Goal: Task Accomplishment & Management: Manage account settings

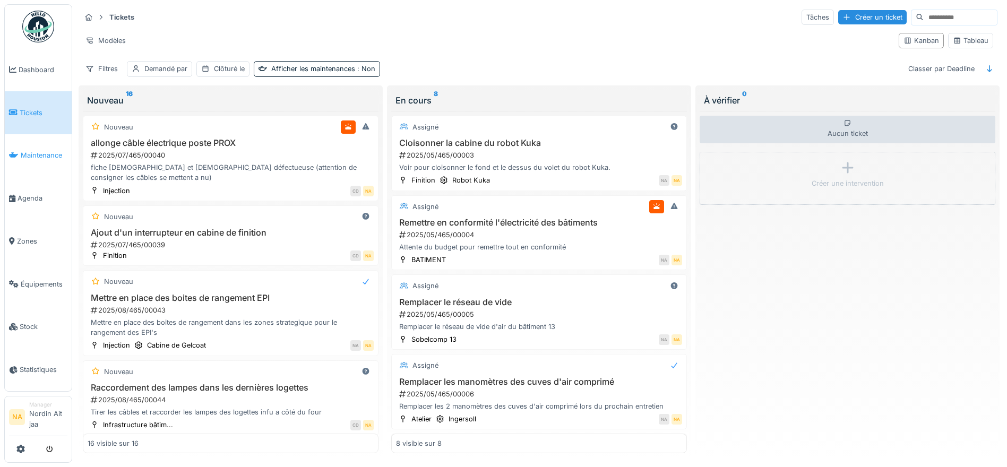
click at [46, 157] on span "Maintenance" at bounding box center [44, 155] width 47 height 10
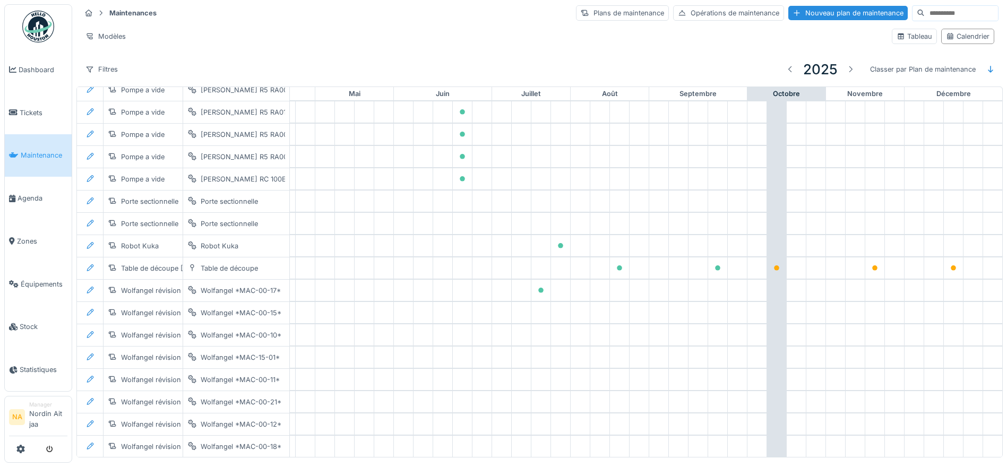
scroll to position [907, 352]
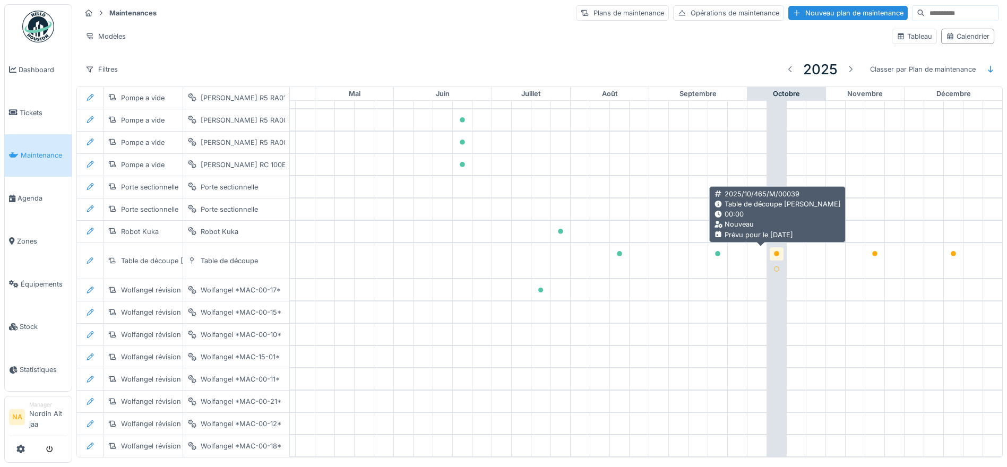
click at [769, 253] on div at bounding box center [776, 253] width 14 height 13
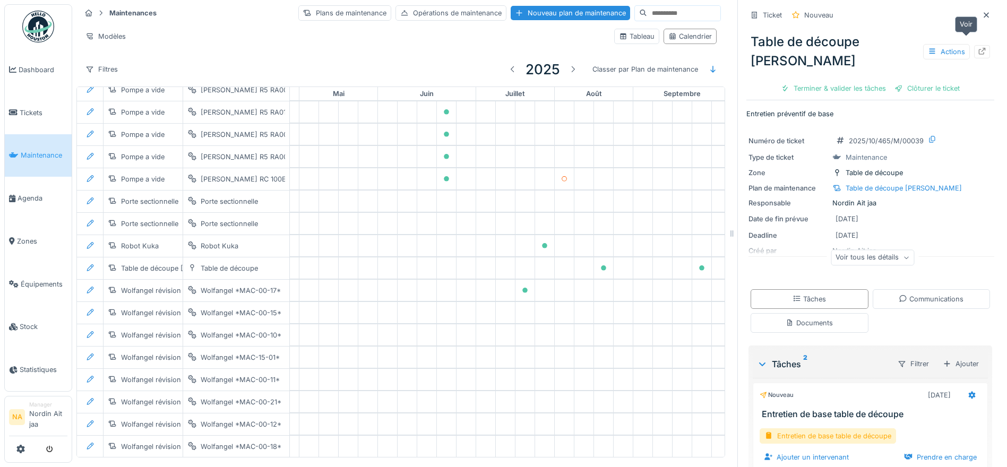
click at [977, 48] on icon at bounding box center [981, 51] width 8 height 7
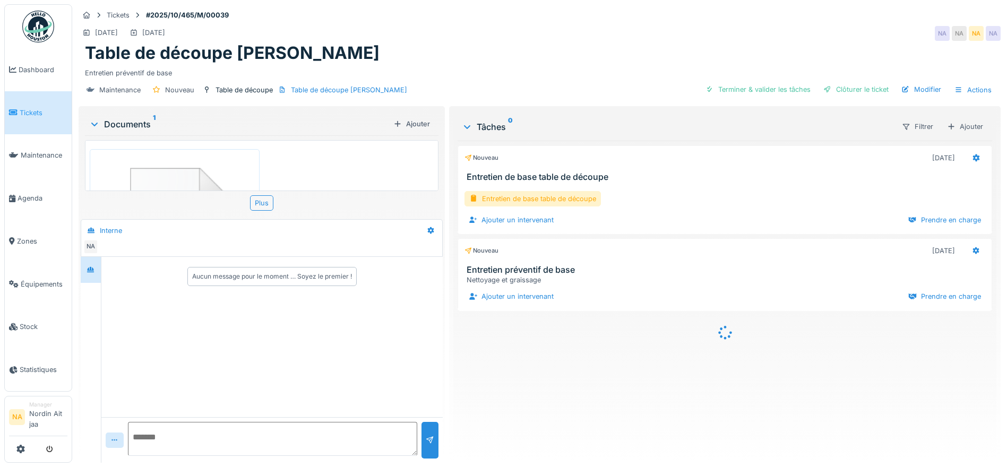
click at [316, 440] on textarea at bounding box center [272, 439] width 289 height 34
type textarea "**********"
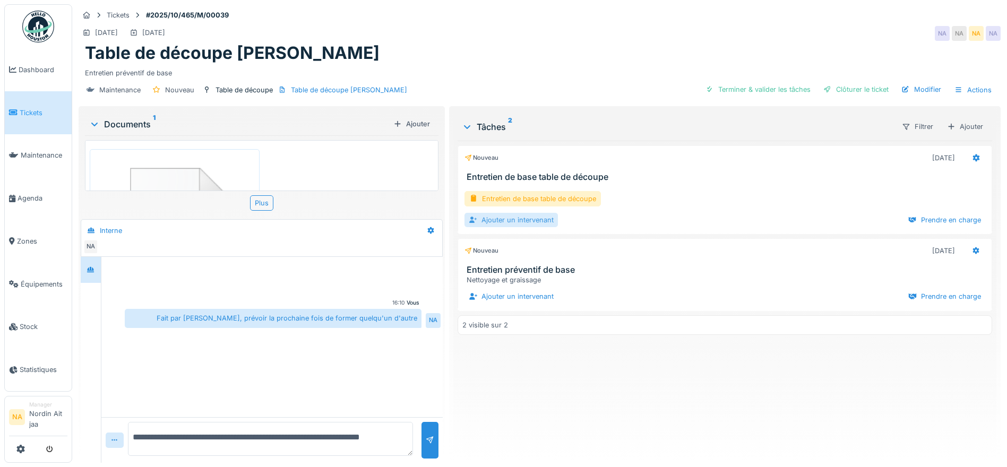
click at [499, 217] on div "Ajouter un intervenant" at bounding box center [510, 220] width 93 height 14
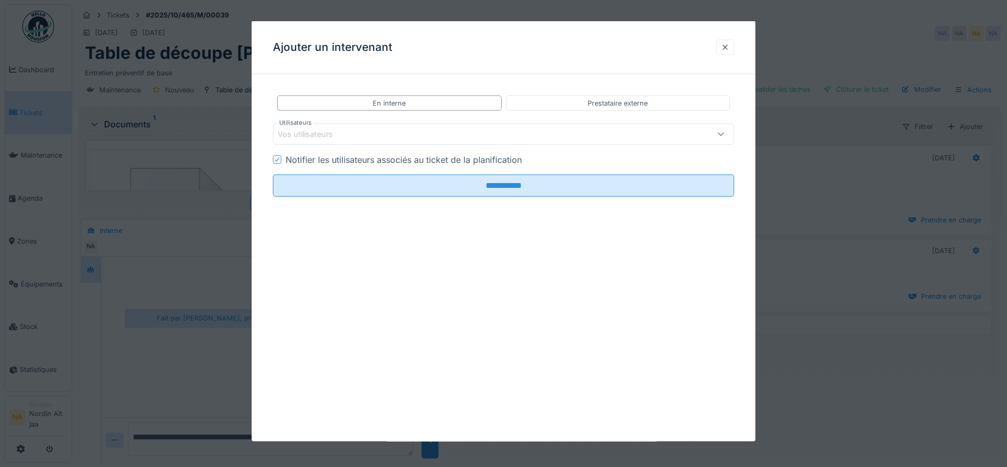
click at [734, 46] on div at bounding box center [725, 47] width 18 height 15
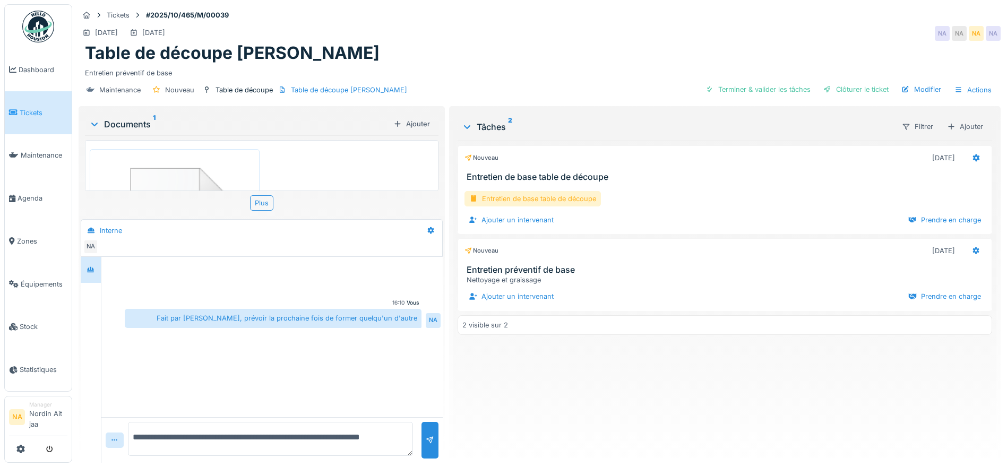
click at [537, 196] on div "Entretien de base table de découpe" at bounding box center [532, 198] width 136 height 15
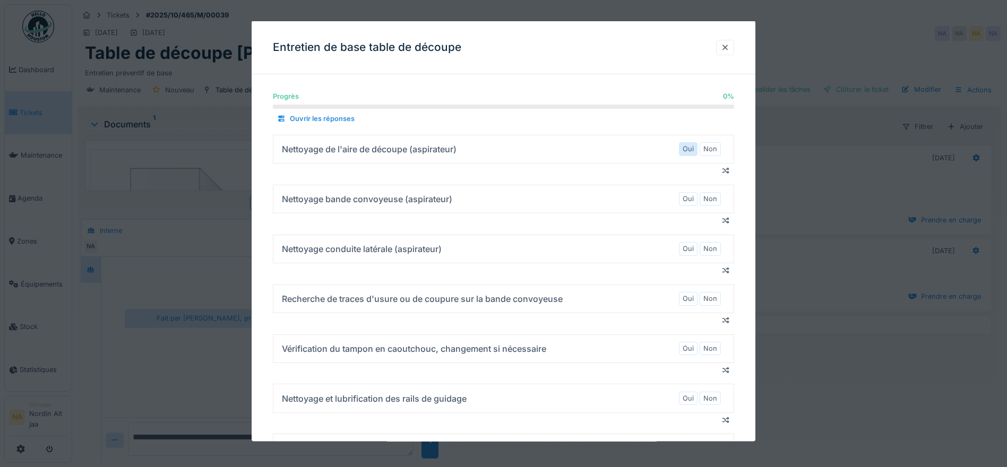
click at [697, 152] on div "Oui" at bounding box center [688, 148] width 19 height 13
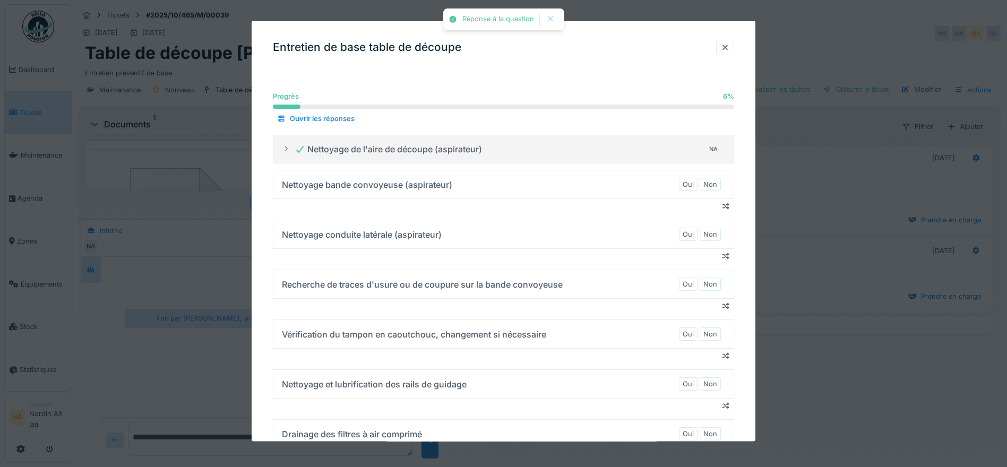
click at [698, 151] on div "Nettoyage de l'aire de découpe (aspirateur) NA" at bounding box center [507, 149] width 426 height 17
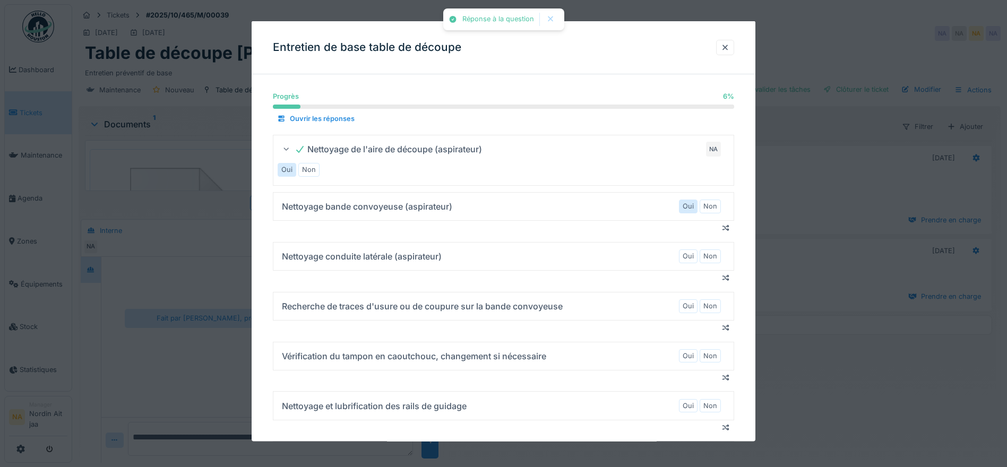
click at [690, 200] on div "Oui" at bounding box center [688, 206] width 19 height 13
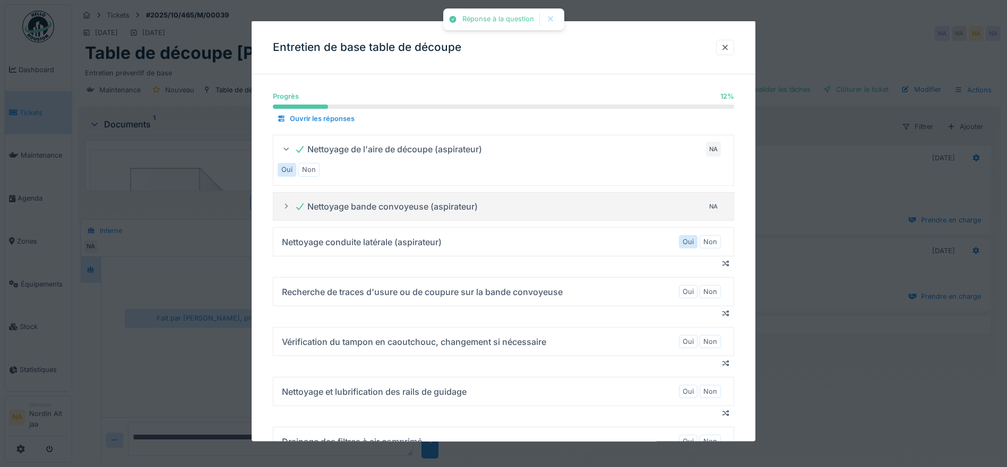
click at [691, 235] on div "Oui" at bounding box center [688, 241] width 19 height 13
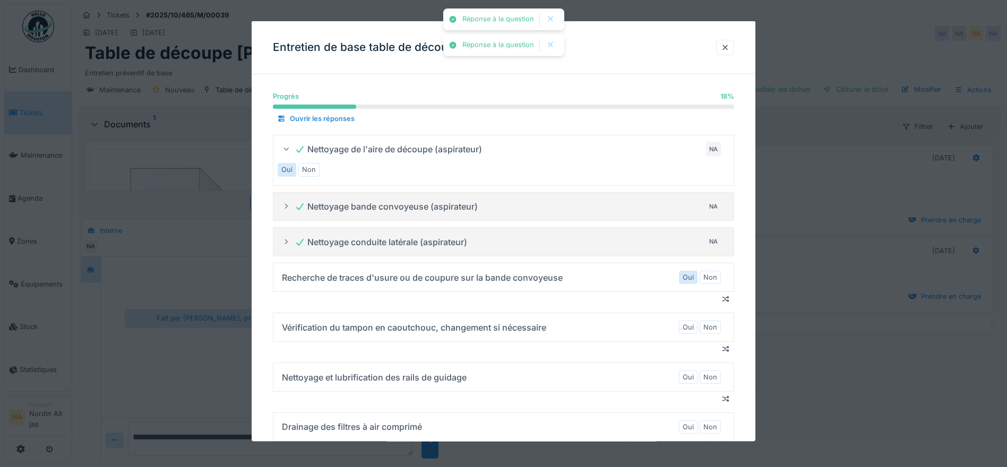
click at [692, 271] on div "Oui" at bounding box center [688, 277] width 19 height 13
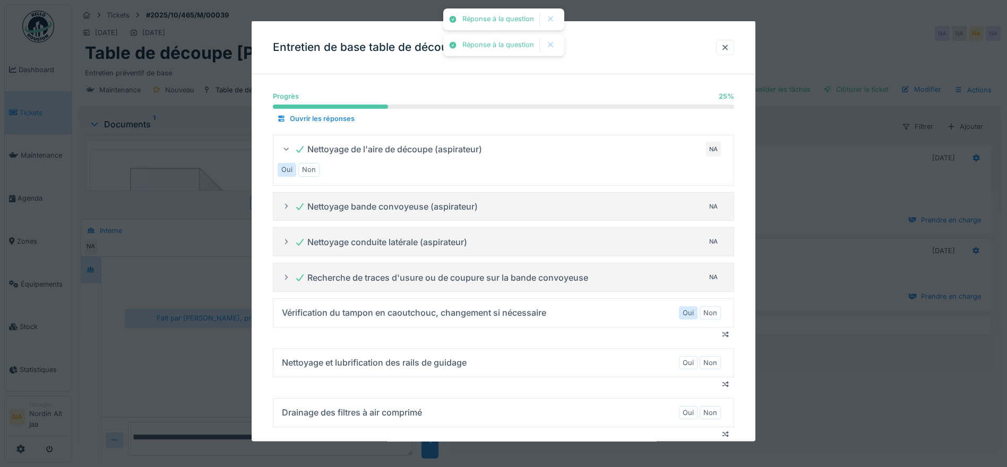
click at [691, 317] on label "Oui" at bounding box center [687, 312] width 11 height 10
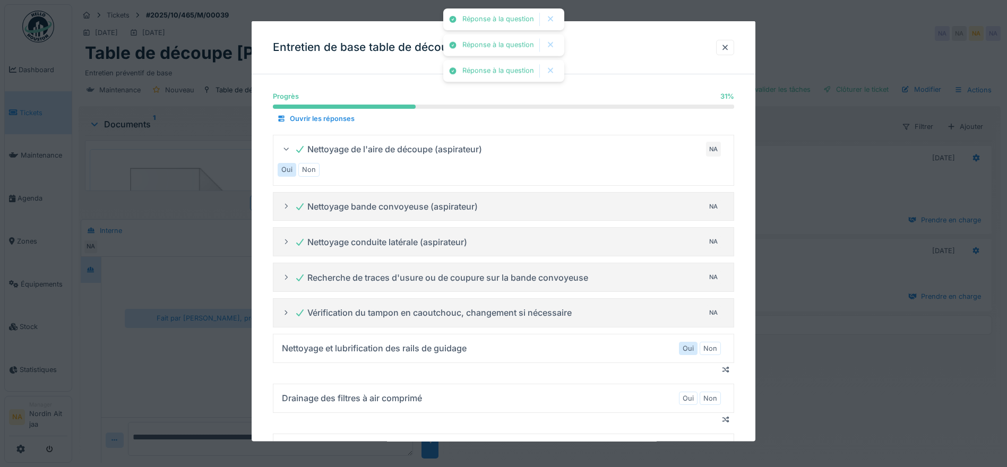
click at [691, 343] on label "Oui" at bounding box center [687, 348] width 11 height 10
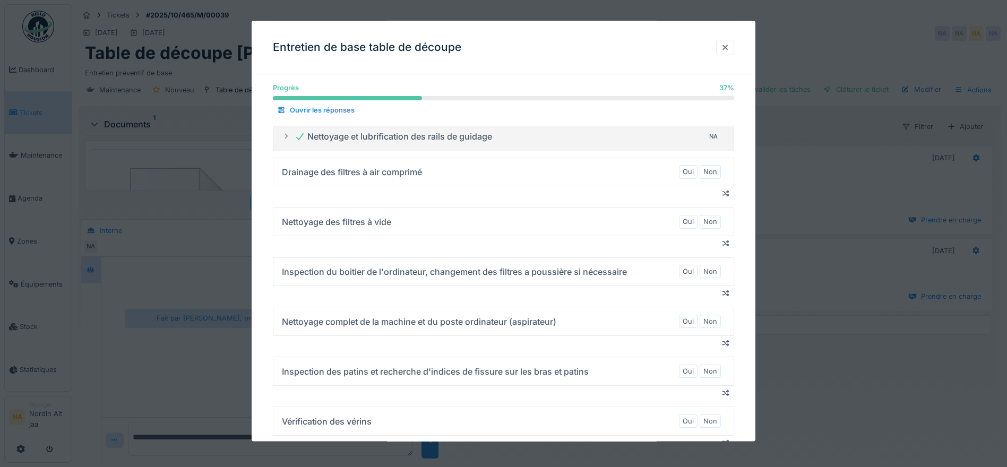
scroll to position [212, 0]
click at [683, 172] on div "Oui" at bounding box center [688, 170] width 19 height 13
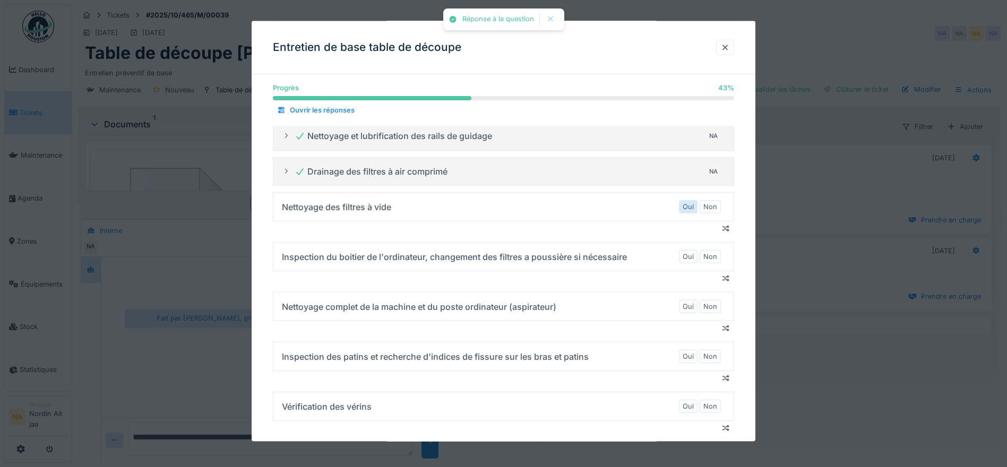
click at [693, 208] on label "Oui" at bounding box center [687, 207] width 11 height 10
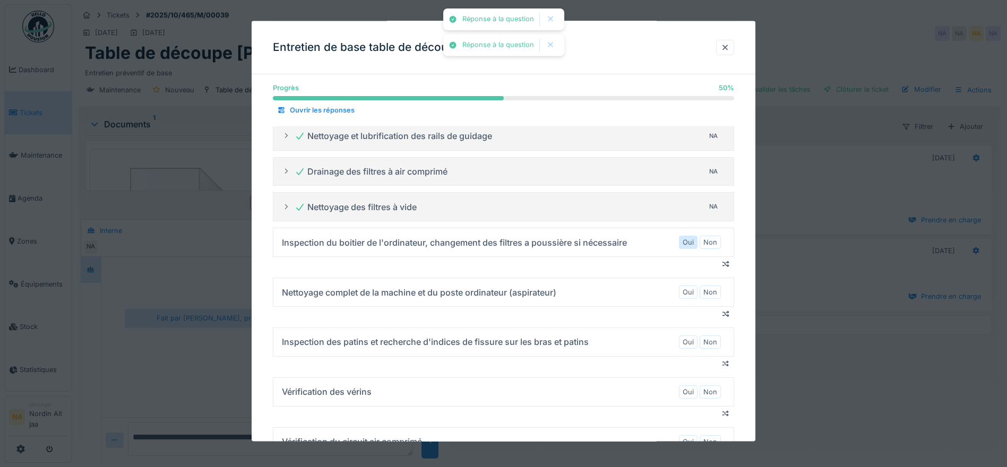
click at [690, 243] on label "Oui" at bounding box center [687, 242] width 11 height 10
click at [693, 287] on label "Oui" at bounding box center [687, 292] width 11 height 10
click at [693, 238] on label "Oui" at bounding box center [687, 242] width 11 height 10
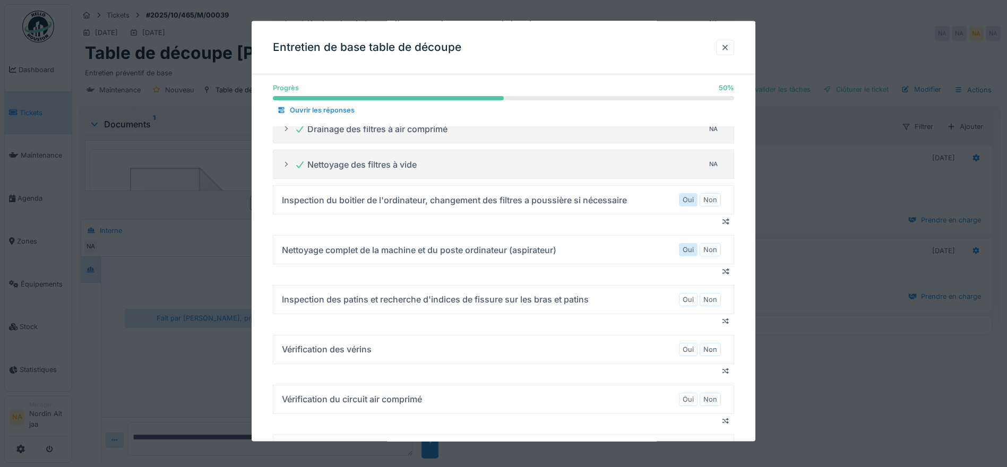
scroll to position [318, 0]
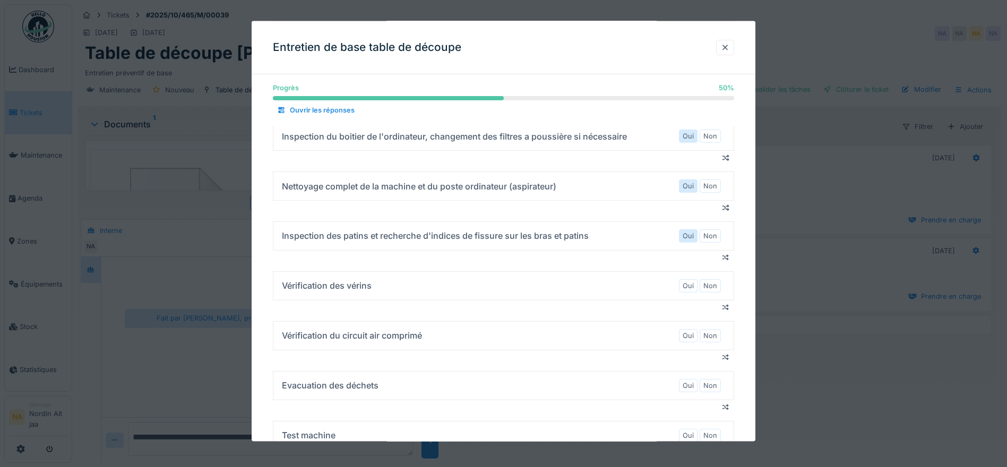
click at [690, 232] on label "Oui" at bounding box center [687, 235] width 11 height 10
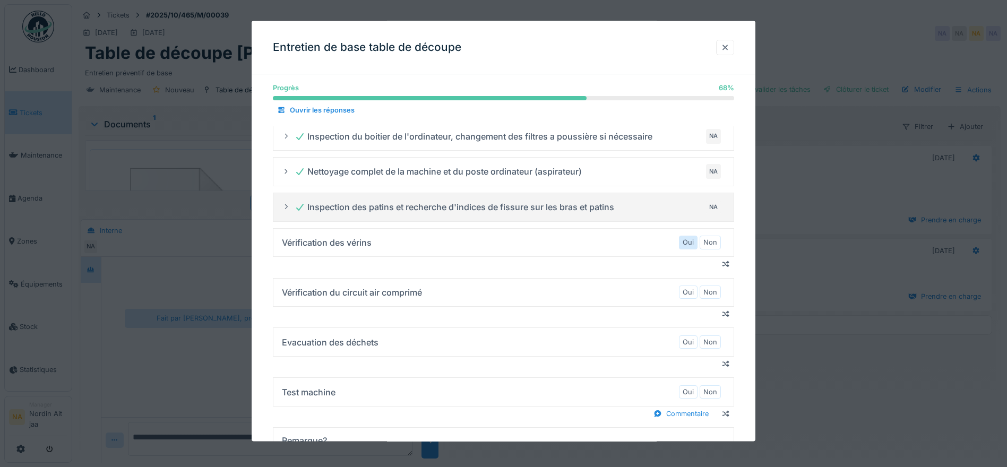
click at [690, 245] on label "Oui" at bounding box center [687, 242] width 11 height 10
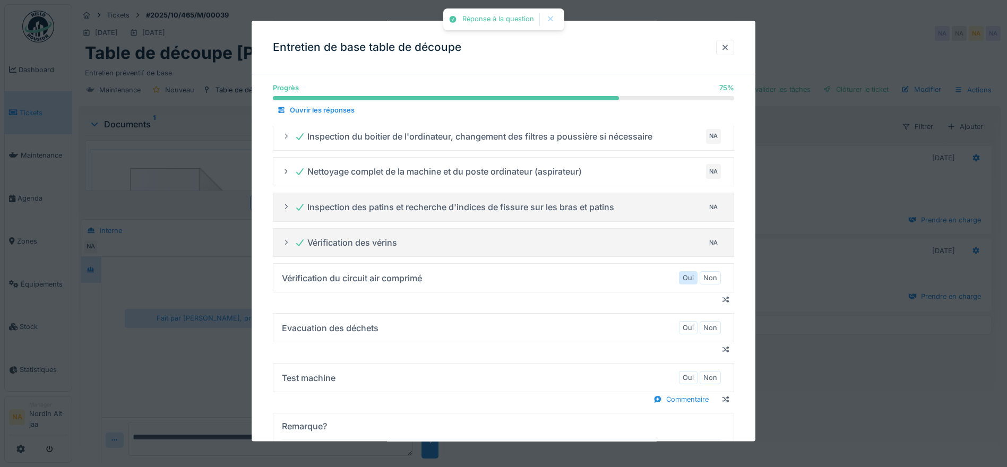
click at [688, 279] on label "Oui" at bounding box center [687, 278] width 11 height 10
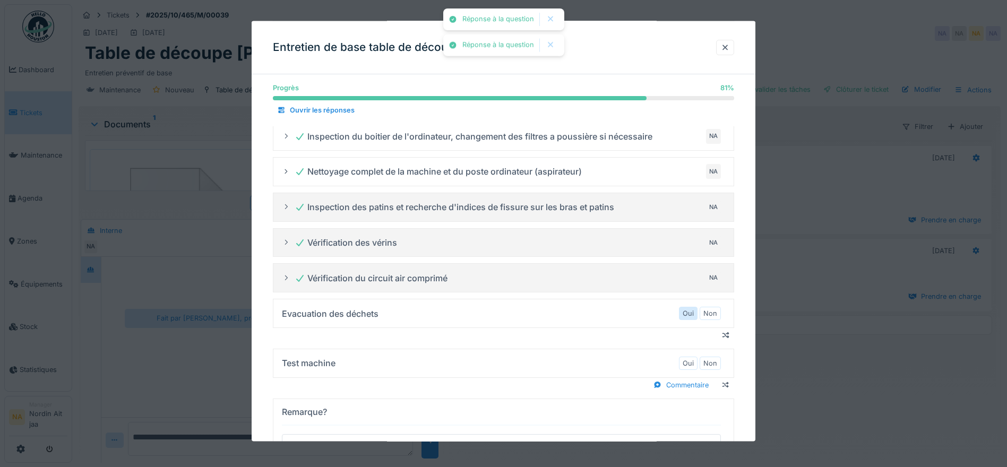
click at [690, 316] on label "Oui" at bounding box center [687, 313] width 11 height 10
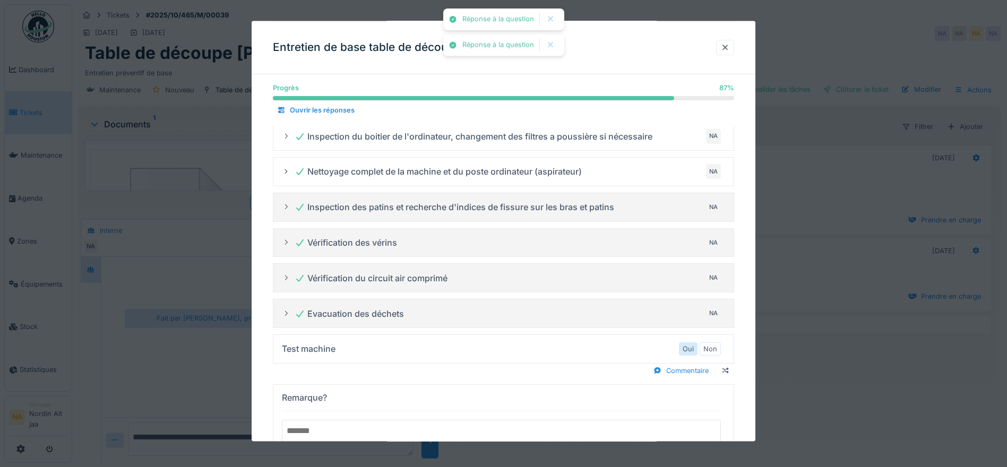
click at [690, 346] on label "Oui" at bounding box center [687, 348] width 11 height 10
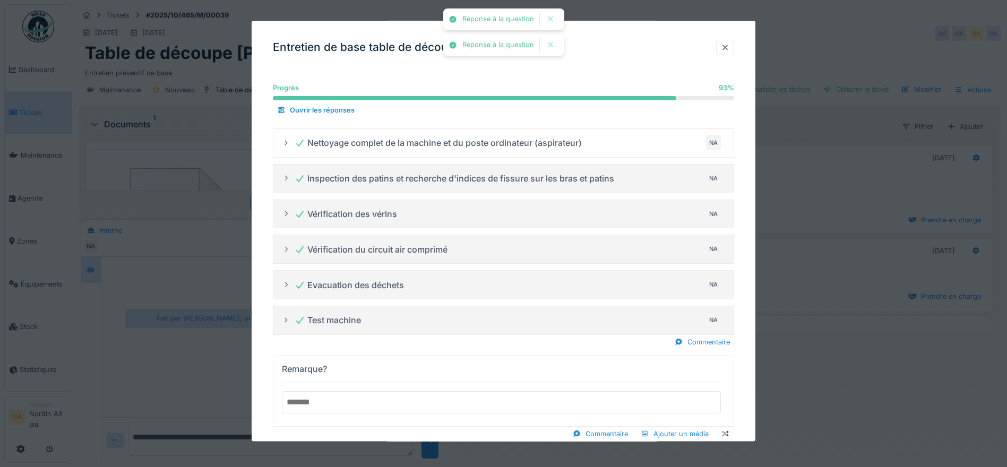
scroll to position [374, 0]
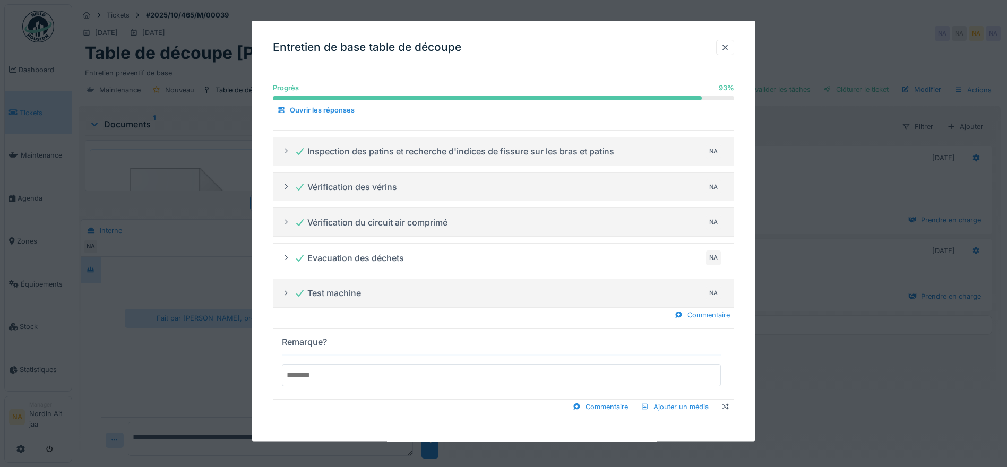
click at [514, 385] on input "text" at bounding box center [501, 374] width 439 height 22
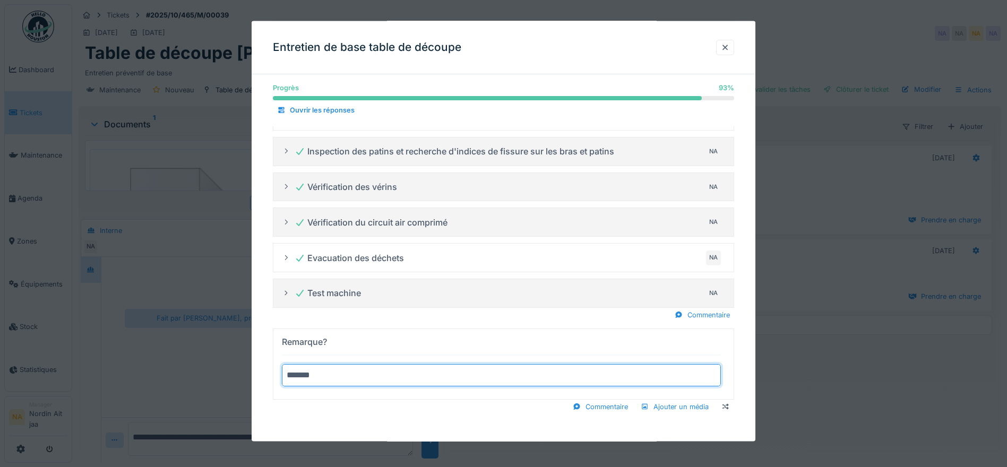
click at [277, 333] on summary "Remarque? ******" at bounding box center [503, 364] width 452 height 62
click at [277, 333] on summary "**********" at bounding box center [503, 364] width 452 height 62
type input "**********"
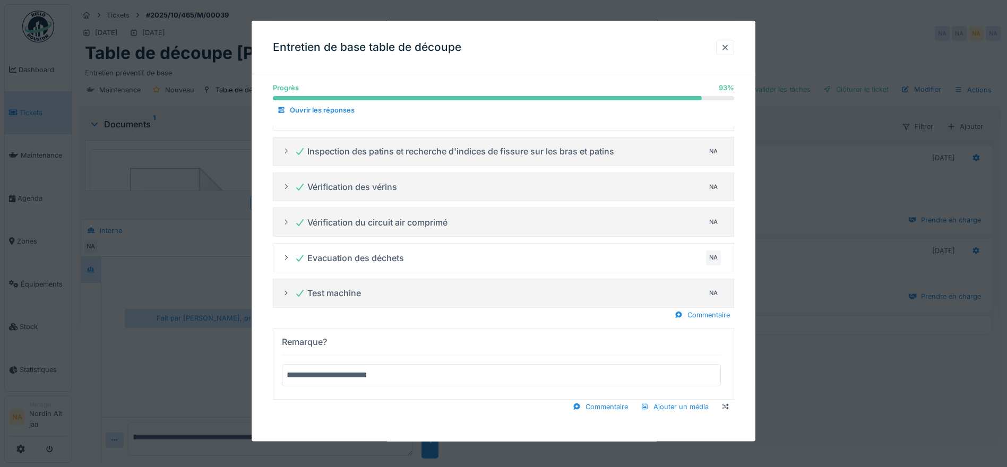
scroll to position [8, 0]
click at [613, 405] on div "Commentaire" at bounding box center [600, 406] width 64 height 14
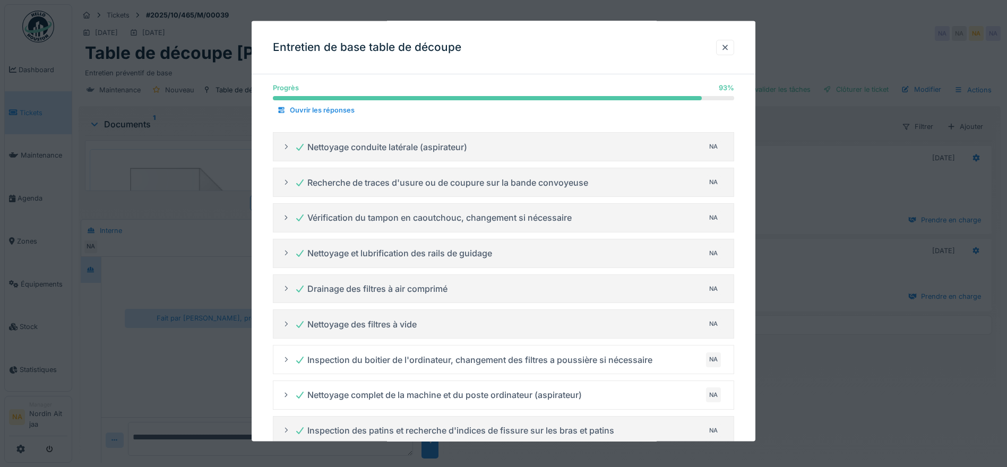
scroll to position [0, 0]
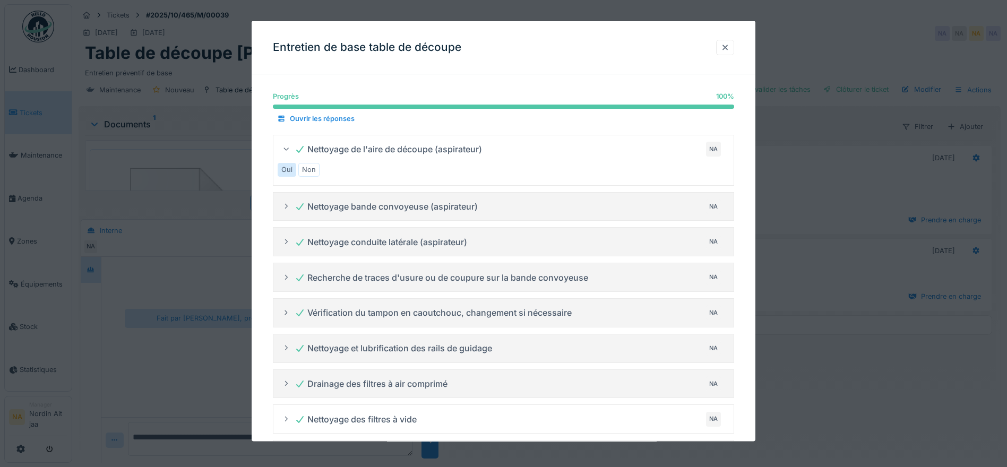
click at [285, 169] on label "Oui" at bounding box center [286, 169] width 11 height 10
click at [729, 45] on div at bounding box center [725, 47] width 8 height 10
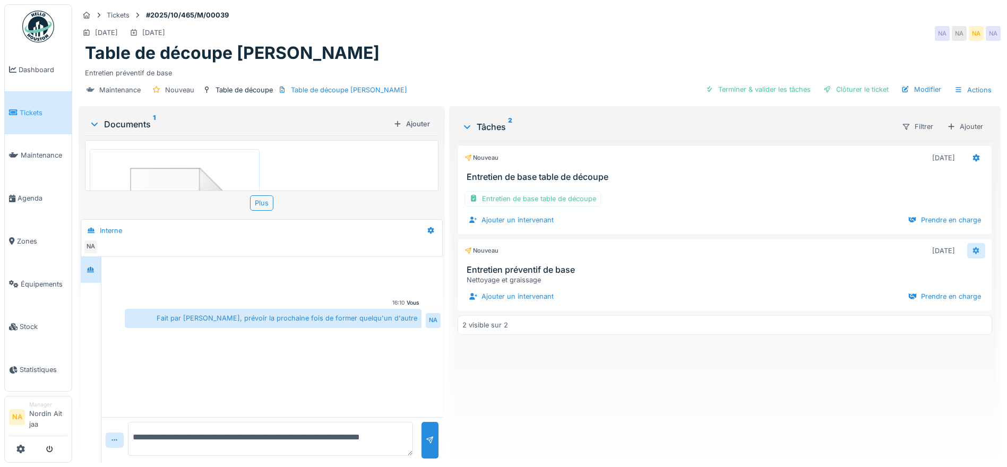
click at [973, 247] on icon at bounding box center [976, 250] width 7 height 7
click at [905, 329] on div "Supprimer" at bounding box center [914, 337] width 103 height 16
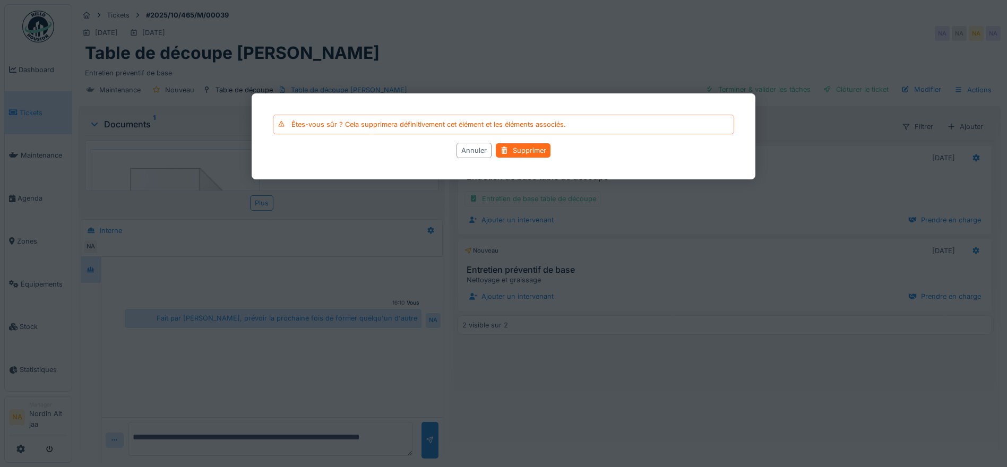
click at [522, 150] on div "Supprimer" at bounding box center [523, 150] width 55 height 14
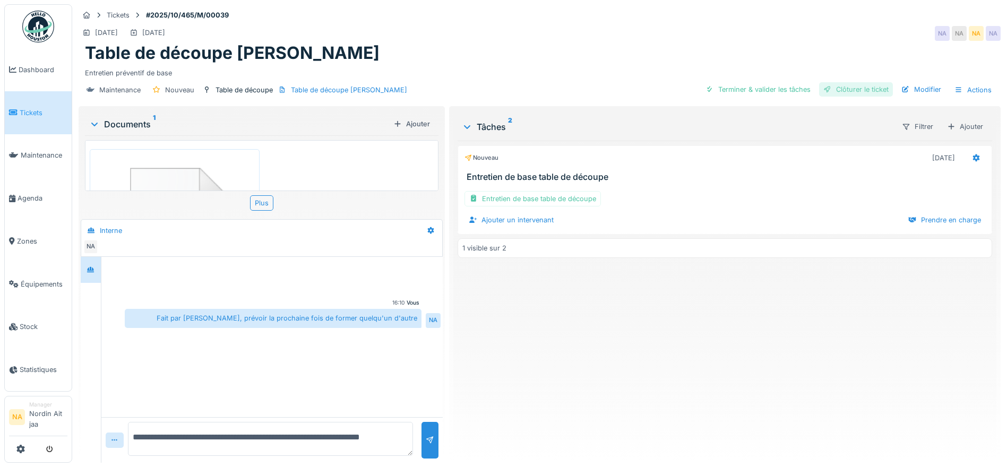
click at [842, 82] on div "Clôturer le ticket" at bounding box center [856, 89] width 74 height 14
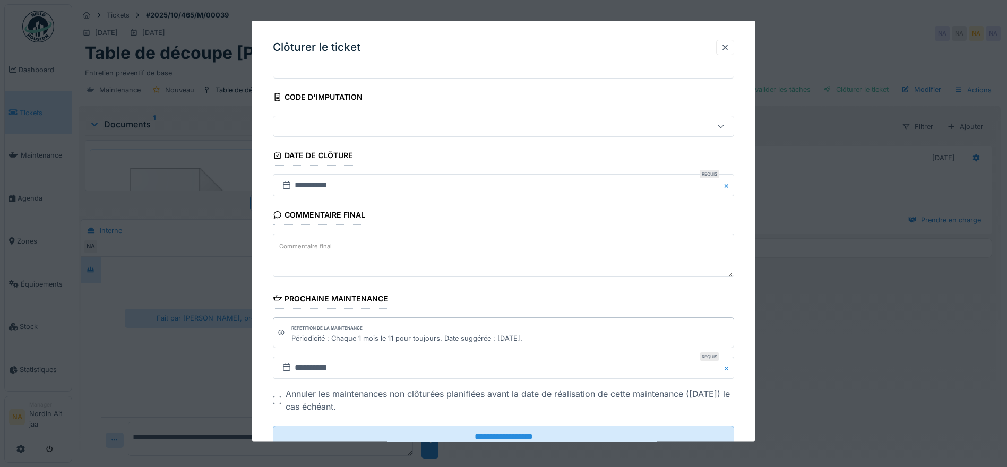
scroll to position [90, 0]
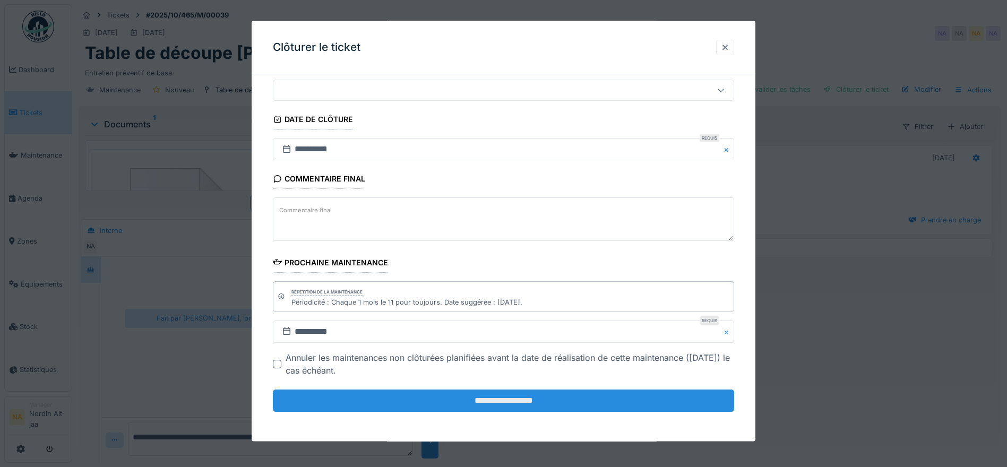
click at [439, 396] on input "**********" at bounding box center [503, 400] width 461 height 22
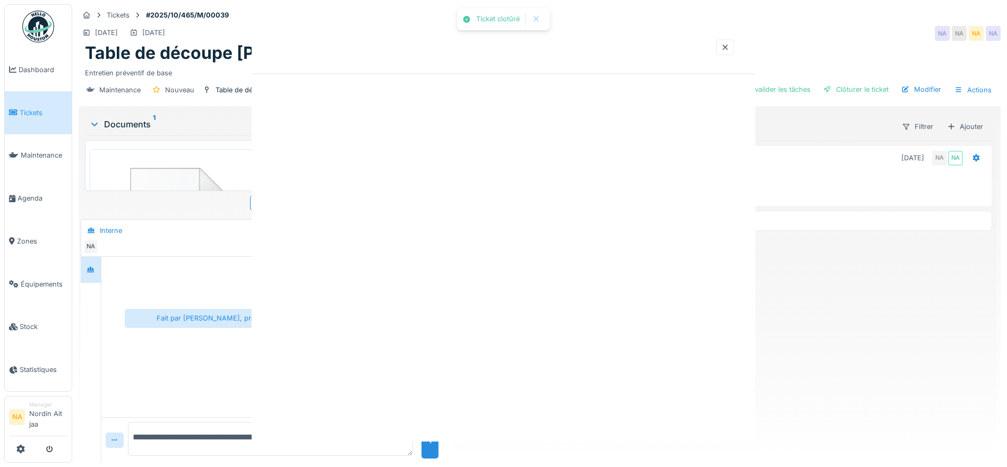
scroll to position [0, 0]
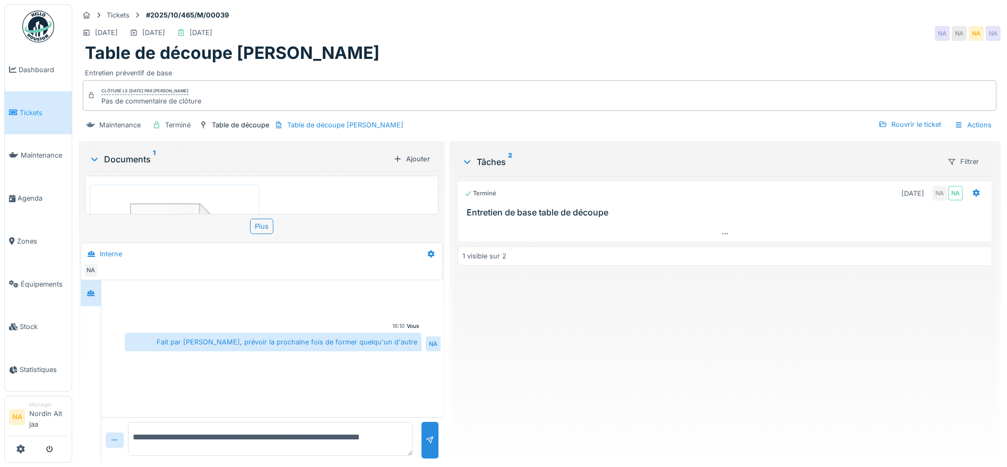
click at [166, 192] on img at bounding box center [174, 266] width 164 height 158
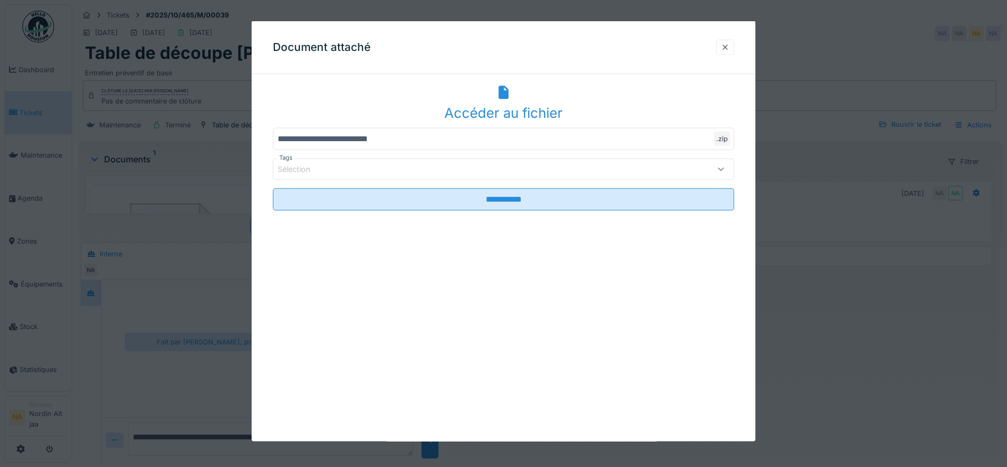
click at [725, 42] on div at bounding box center [725, 47] width 8 height 10
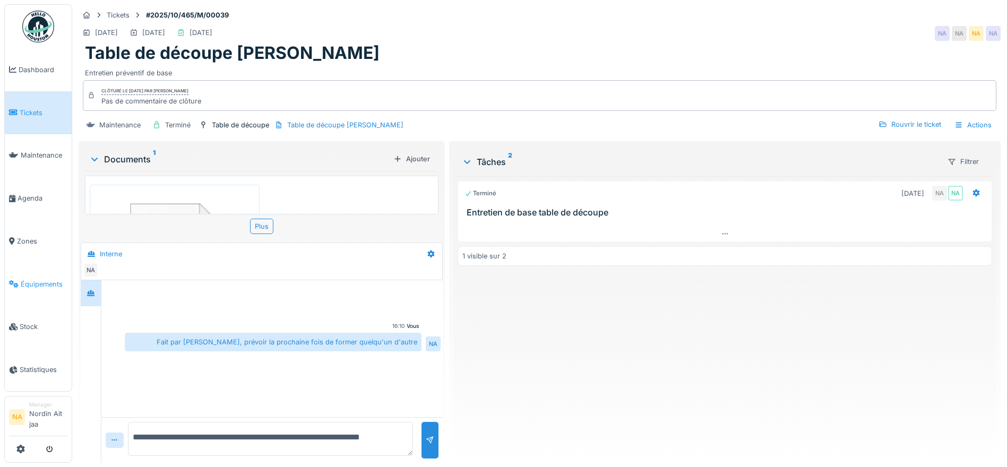
click at [47, 281] on span "Équipements" at bounding box center [44, 284] width 47 height 10
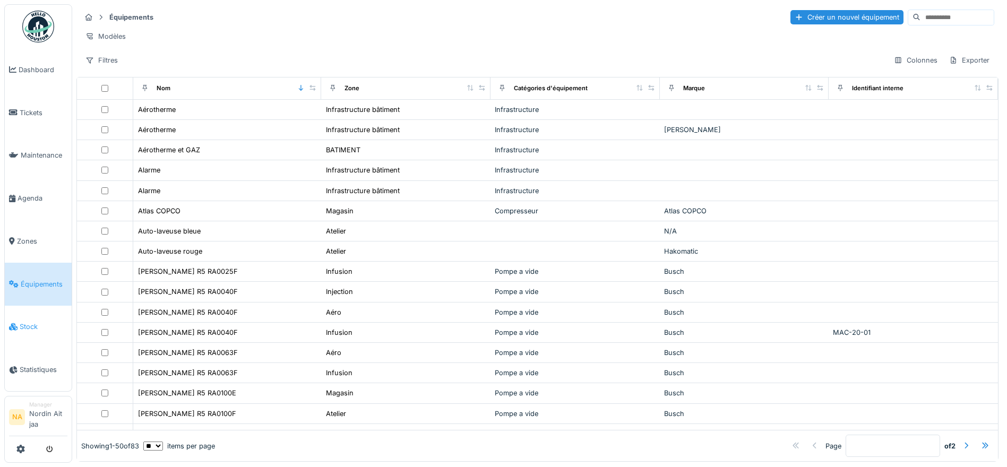
click at [35, 332] on link "Stock" at bounding box center [38, 327] width 67 height 43
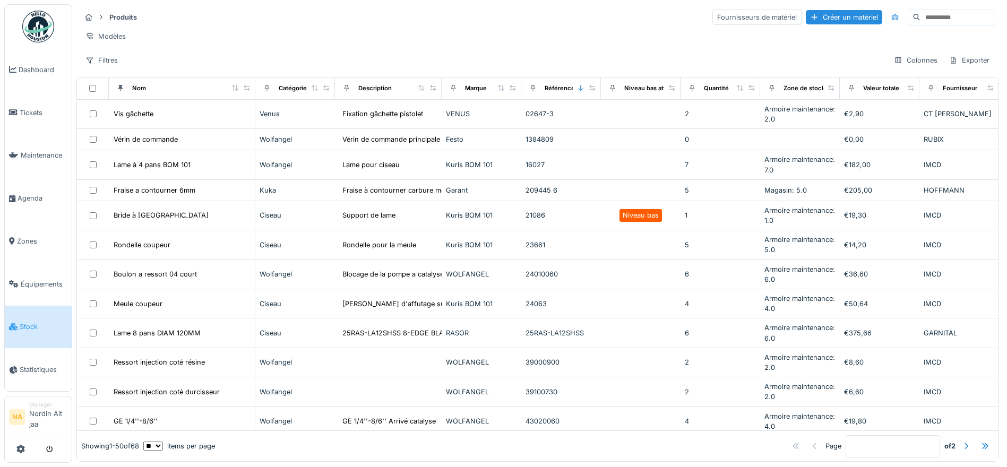
click at [920, 16] on input at bounding box center [956, 17] width 73 height 15
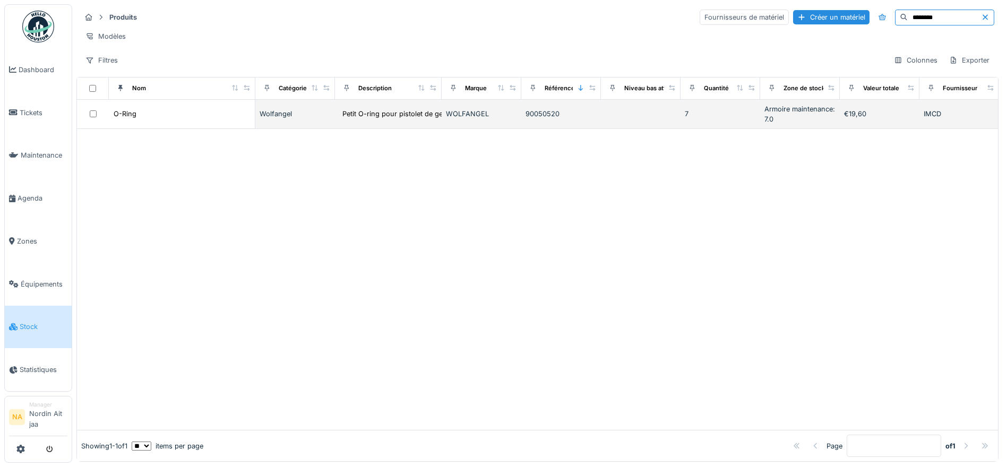
type input "********"
click at [358, 128] on td "Petit O-ring pour pistolet de gelcoat" at bounding box center [388, 114] width 107 height 29
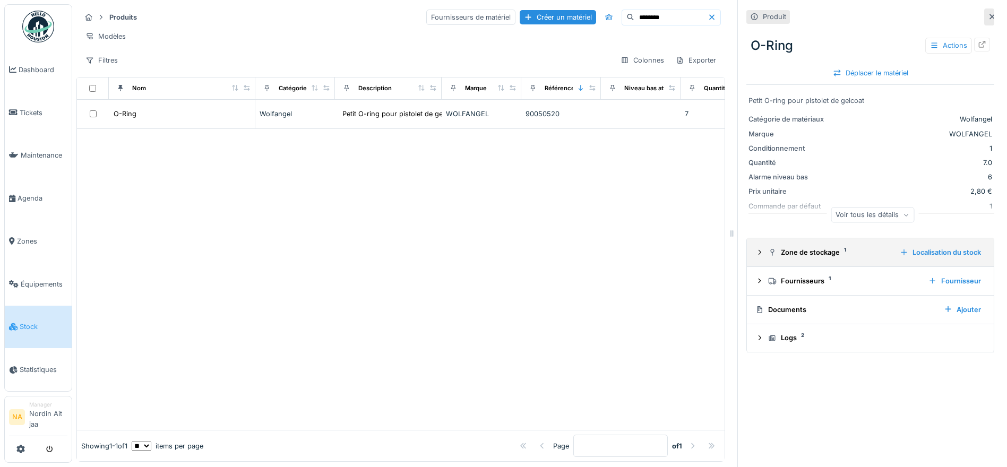
click at [755, 256] on icon at bounding box center [759, 252] width 8 height 7
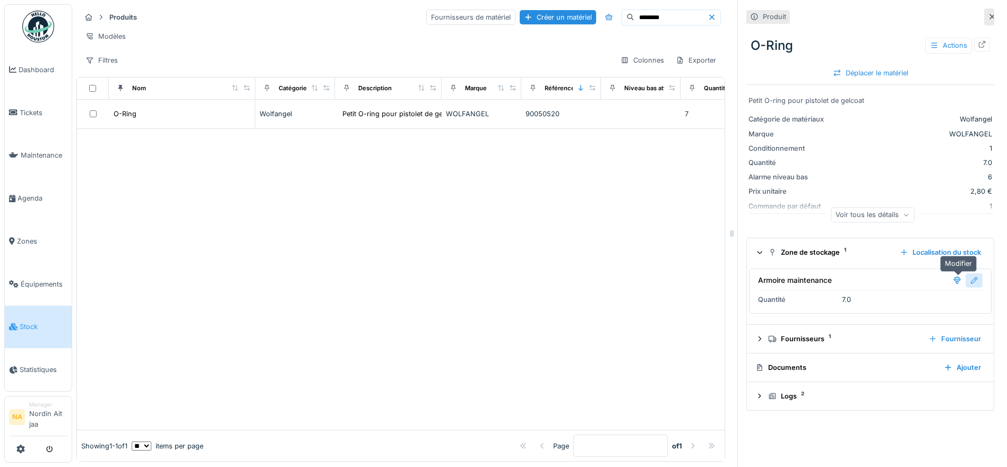
click at [969, 281] on div at bounding box center [973, 280] width 8 height 10
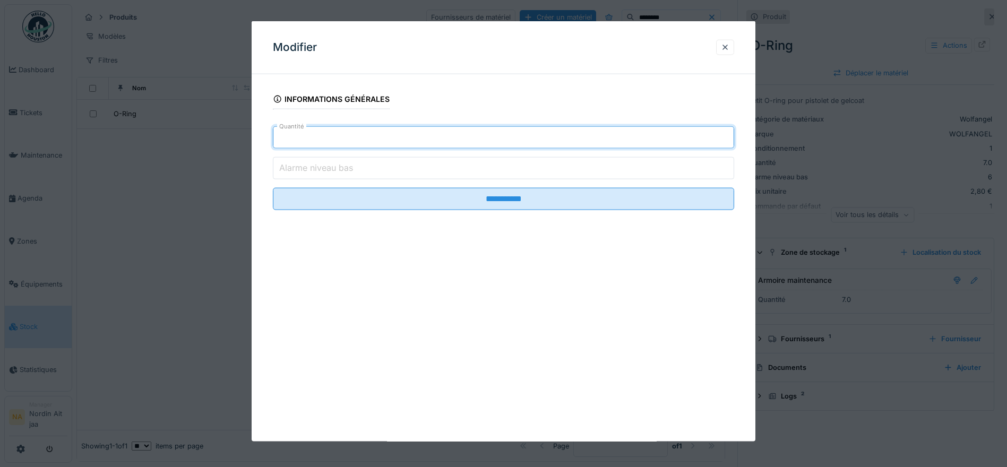
drag, startPoint x: 325, startPoint y: 144, endPoint x: 157, endPoint y: 133, distance: 168.1
click at [157, 133] on div "**********" at bounding box center [539, 233] width 934 height 467
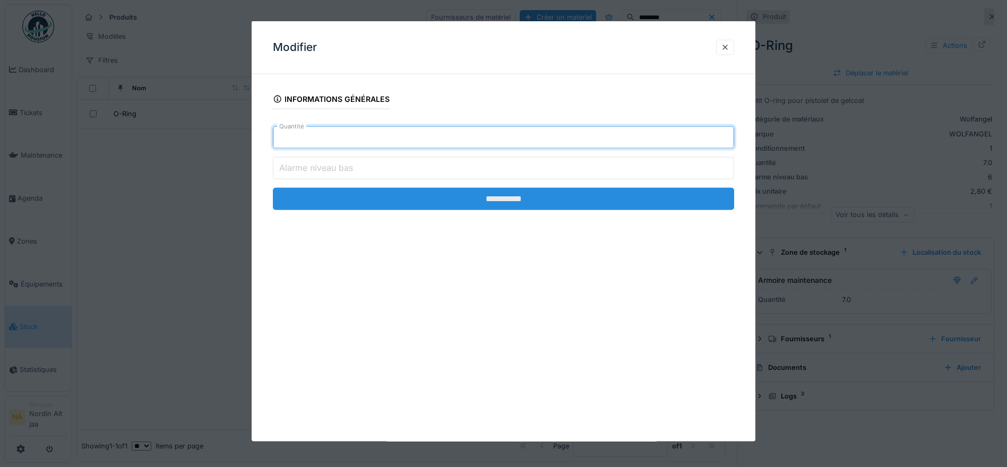
type input "*"
click at [399, 207] on input "**********" at bounding box center [503, 199] width 461 height 22
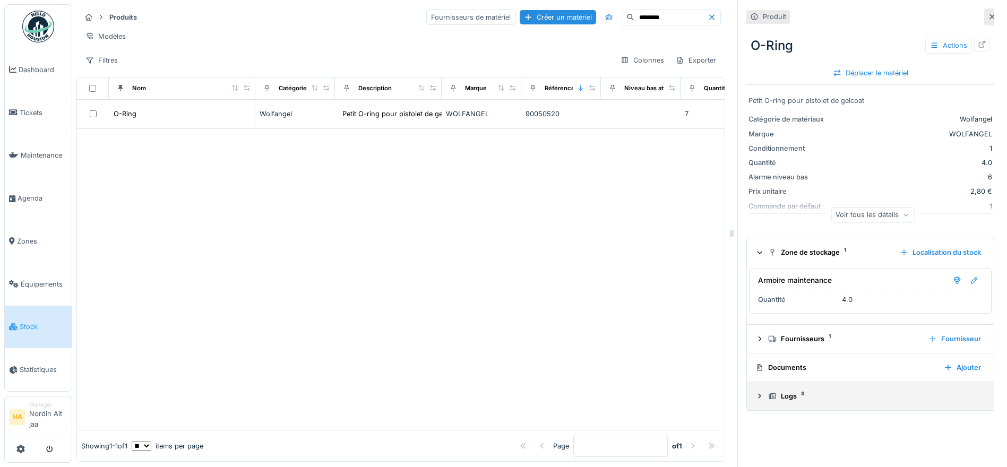
click at [755, 395] on icon at bounding box center [759, 396] width 8 height 7
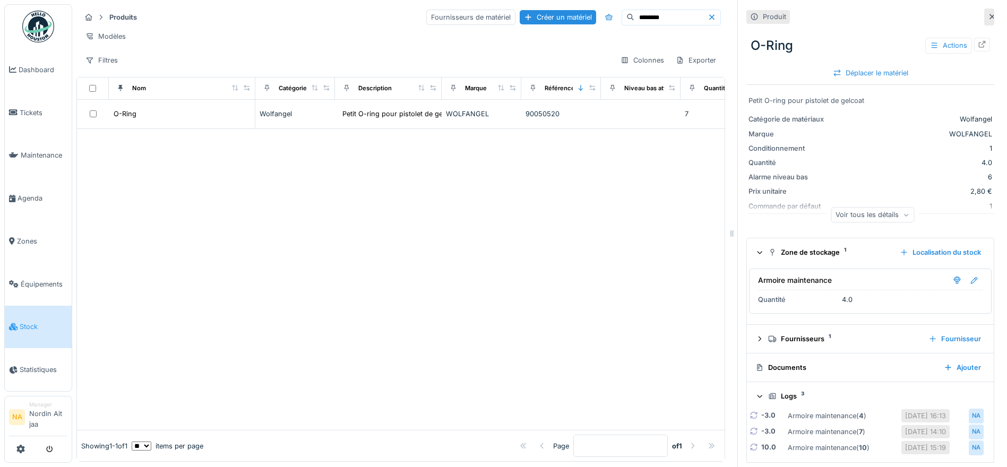
click at [756, 395] on icon at bounding box center [759, 396] width 7 height 8
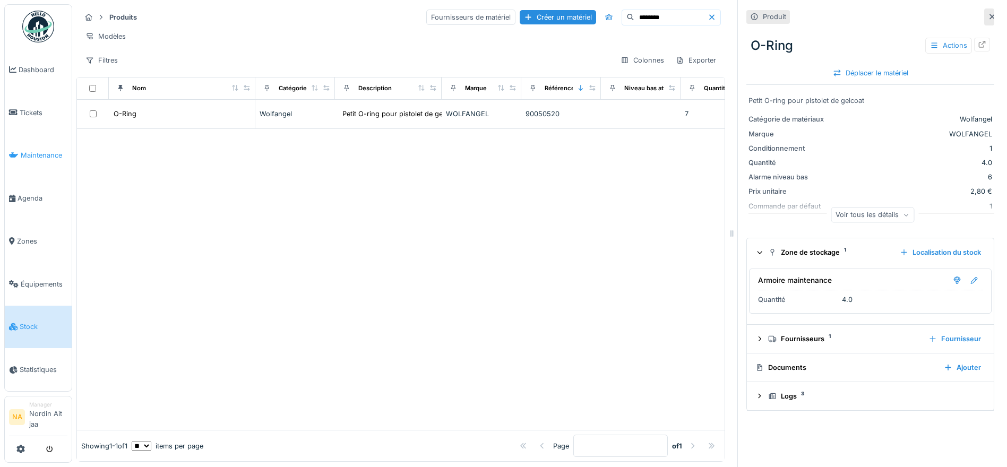
click at [52, 151] on span "Maintenance" at bounding box center [44, 155] width 47 height 10
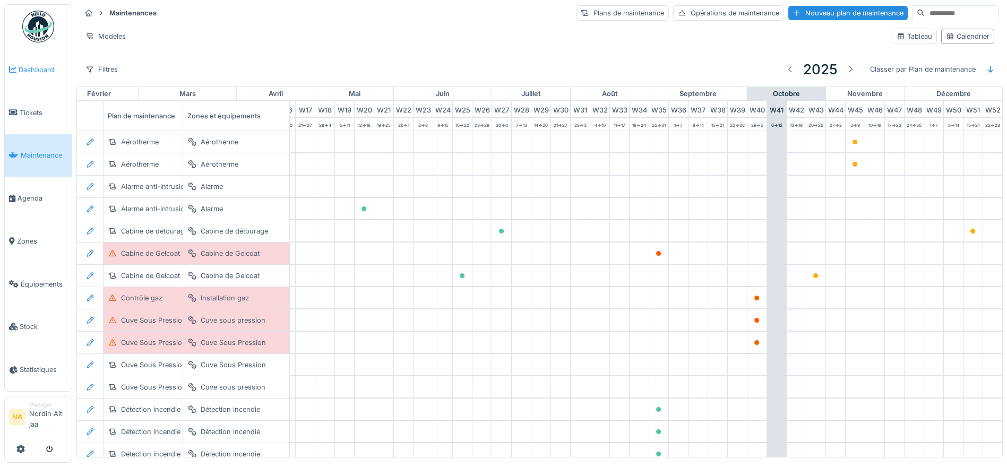
scroll to position [0, 352]
click at [47, 74] on span "Dashboard" at bounding box center [43, 70] width 49 height 10
